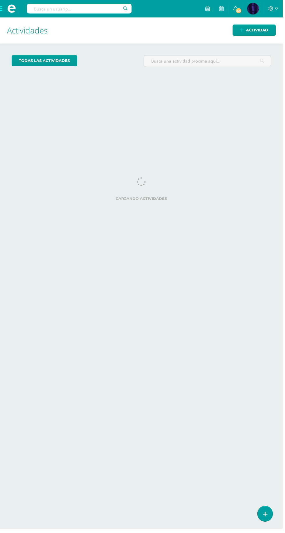
click at [8, 14] on span at bounding box center [11, 8] width 23 height 17
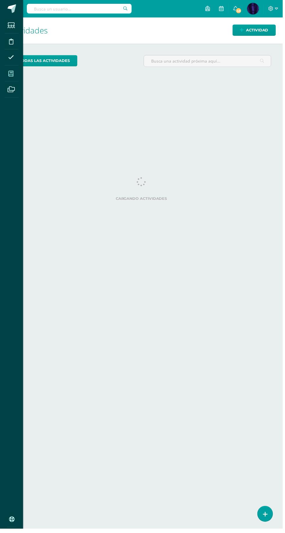
click at [10, 76] on icon at bounding box center [10, 74] width 5 height 6
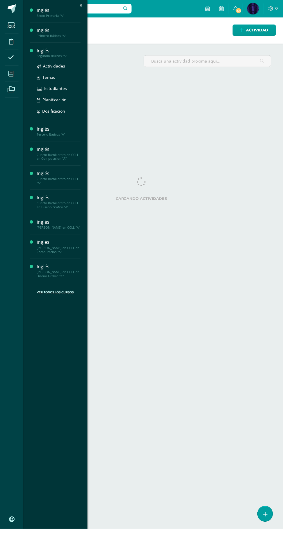
click at [46, 56] on div "Segundo Básicos "A"" at bounding box center [59, 56] width 44 height 4
click at [39, 89] on icon at bounding box center [39, 90] width 5 height 4
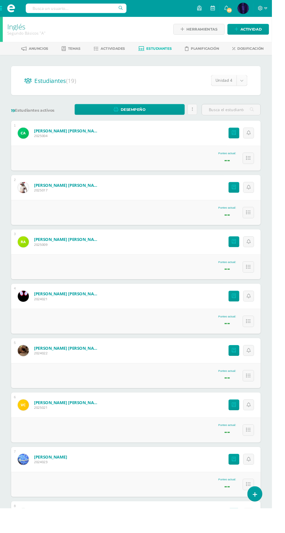
click at [253, 84] on body "Estudiantes Disciplina Asistencia Mis cursos Archivos Soporte Centro de ayuda Ú…" at bounding box center [142, 364] width 285 height 728
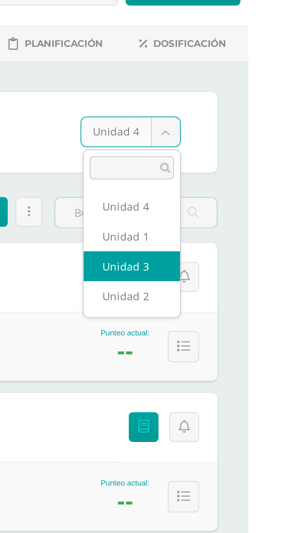
select select "/dashboard/teacher/section/2686/students/?unit=157441"
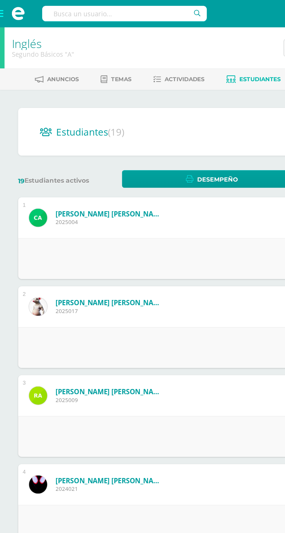
click at [12, 11] on span at bounding box center [11, 8] width 9 height 9
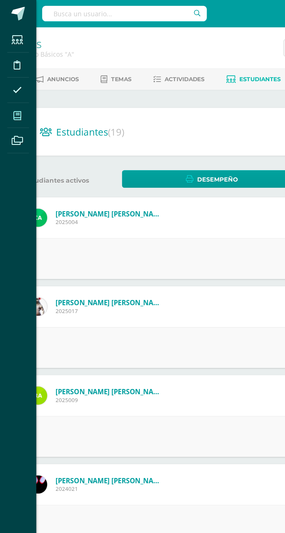
click at [12, 73] on icon at bounding box center [10, 74] width 5 height 6
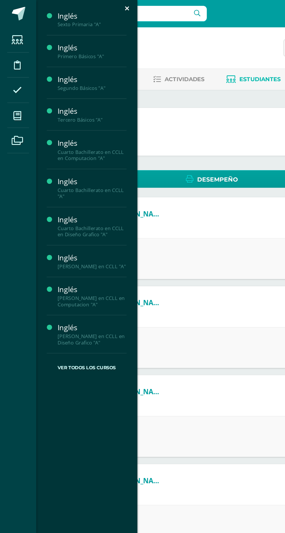
click at [144, 150] on div "Estudiantes Disciplina Asistencia Mis cursos Archivos Soporte Centro de ayuda Ú…" at bounding box center [142, 266] width 285 height 533
